Goal: Transaction & Acquisition: Purchase product/service

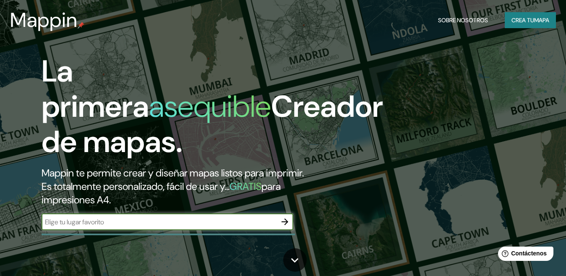
click at [194, 225] on input "text" at bounding box center [159, 222] width 235 height 10
type input "jayanca"
drag, startPoint x: 285, startPoint y: 226, endPoint x: 350, endPoint y: 190, distance: 74.3
click at [285, 225] on icon "button" at bounding box center [285, 221] width 10 height 10
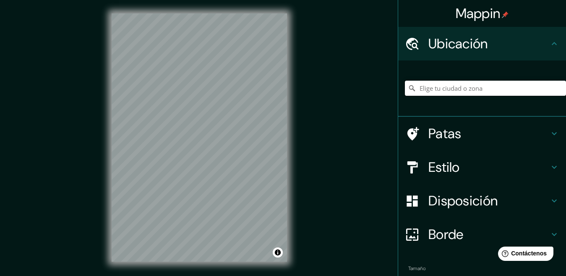
click at [499, 88] on input "Elige tu ciudad o zona" at bounding box center [485, 88] width 161 height 15
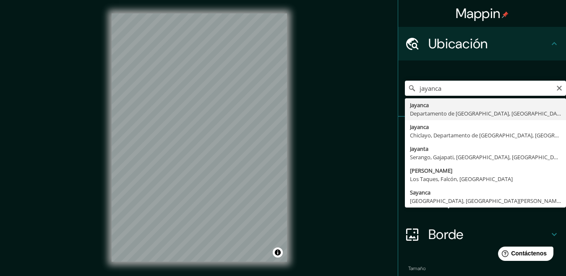
type input "Jayanca, Departamento de [GEOGRAPHIC_DATA], [GEOGRAPHIC_DATA]"
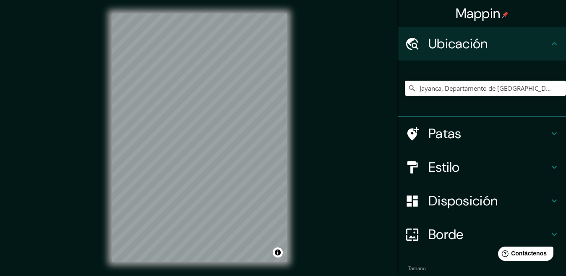
click at [463, 172] on h4 "Estilo" at bounding box center [488, 167] width 121 height 17
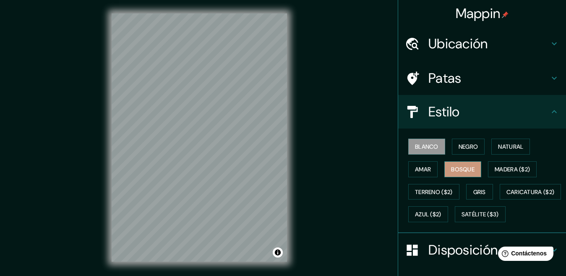
scroll to position [42, 0]
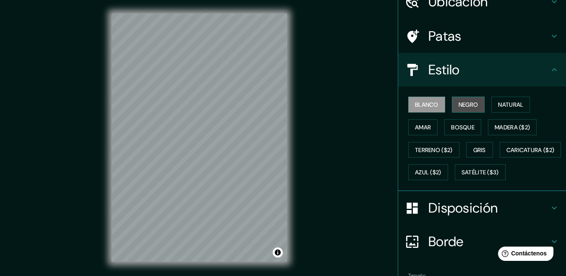
click at [465, 101] on font "Negro" at bounding box center [468, 105] width 20 height 8
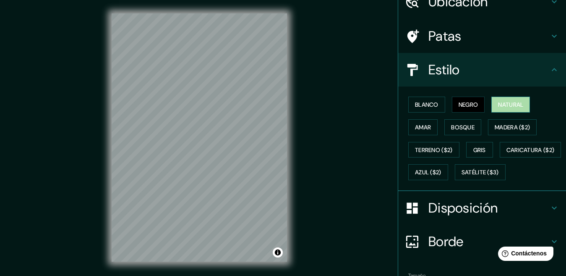
click at [510, 96] on button "Natural" at bounding box center [510, 104] width 39 height 16
click at [417, 127] on font "Amar" at bounding box center [423, 127] width 16 height 8
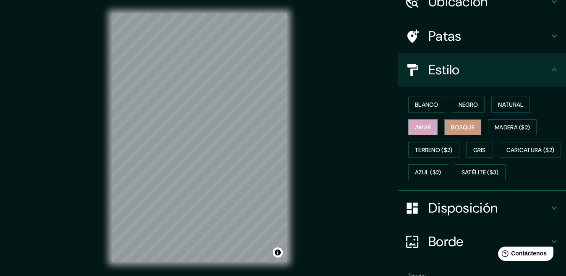
click at [470, 126] on button "Bosque" at bounding box center [462, 127] width 37 height 16
click at [496, 126] on font "Madera ($2)" at bounding box center [511, 127] width 35 height 8
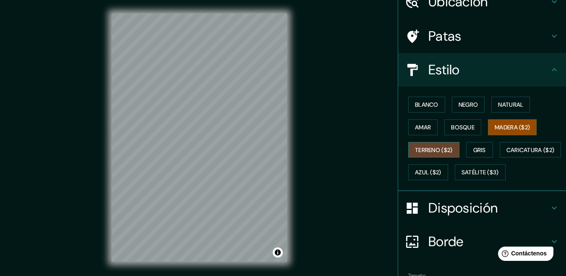
click at [433, 150] on font "Terreno ($2)" at bounding box center [434, 150] width 38 height 8
click at [488, 153] on div "Blanco Negro Natural Amar Bosque Madera ($2) Terreno ($2) Gris Caricatura ($2) …" at bounding box center [485, 138] width 161 height 90
click at [485, 153] on button "Gris" at bounding box center [479, 150] width 27 height 16
click at [444, 154] on font "Terreno ($2)" at bounding box center [434, 149] width 38 height 11
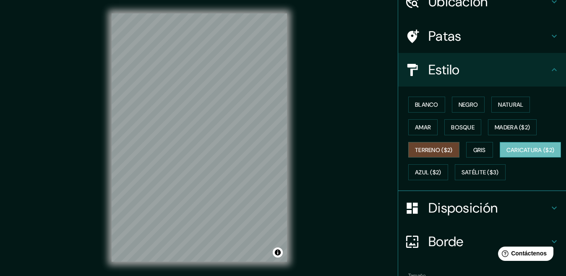
click at [506, 155] on font "Caricatura ($2)" at bounding box center [530, 149] width 48 height 11
click at [441, 171] on font "Azul ($2)" at bounding box center [428, 173] width 26 height 8
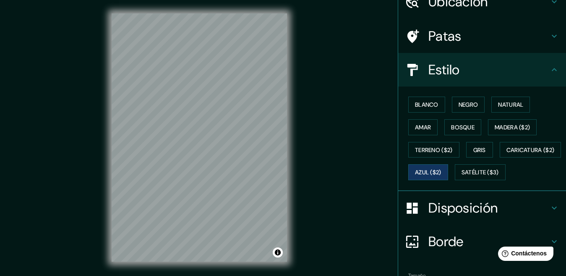
click at [455, 183] on div "Blanco Negro Natural Amar Bosque Madera ($2) Terreno ($2) Gris Caricatura ($2) …" at bounding box center [485, 138] width 161 height 90
click at [461, 176] on font "Satélite ($3)" at bounding box center [479, 173] width 37 height 8
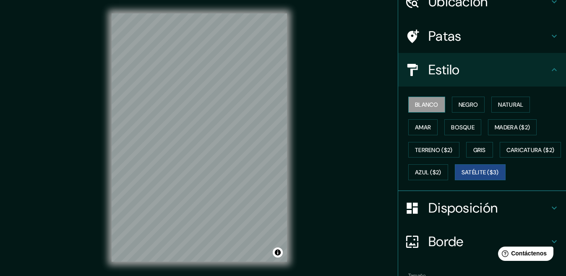
click at [424, 105] on font "Blanco" at bounding box center [426, 105] width 23 height 8
click at [468, 104] on font "Negro" at bounding box center [468, 105] width 20 height 8
click at [432, 105] on font "Blanco" at bounding box center [426, 105] width 23 height 8
click at [461, 176] on font "Satélite ($3)" at bounding box center [479, 173] width 37 height 8
click at [416, 96] on button "Blanco" at bounding box center [426, 104] width 37 height 16
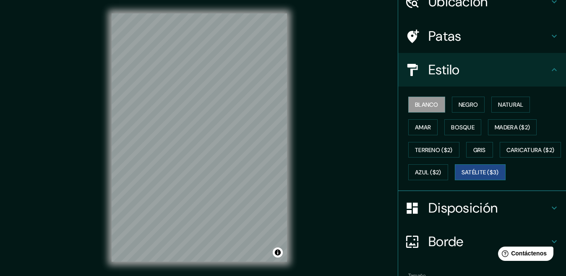
click at [461, 176] on font "Satélite ($3)" at bounding box center [479, 173] width 37 height 8
click at [427, 100] on font "Blanco" at bounding box center [426, 104] width 23 height 11
click at [461, 177] on font "Satélite ($3)" at bounding box center [479, 171] width 37 height 11
